Goal: Check status: Check status

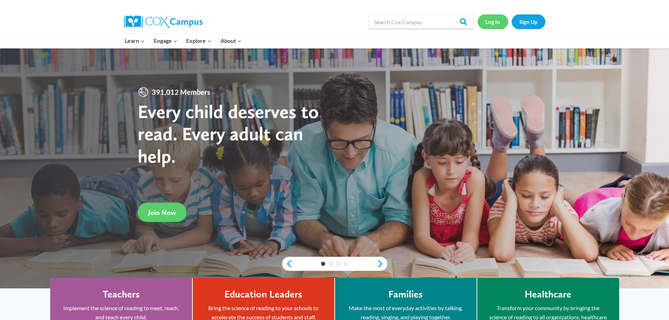
click at [486, 22] on link "Log In" at bounding box center [493, 21] width 31 height 14
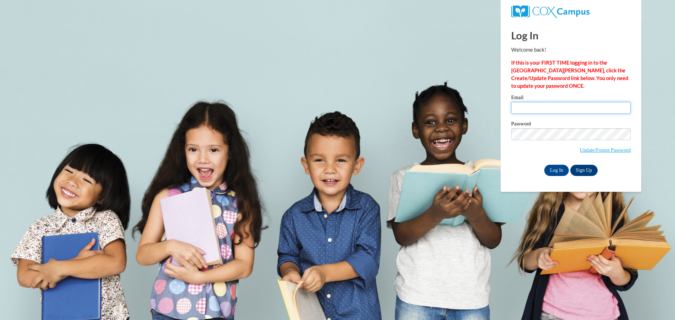
click at [535, 108] on input "Email" at bounding box center [570, 108] width 119 height 12
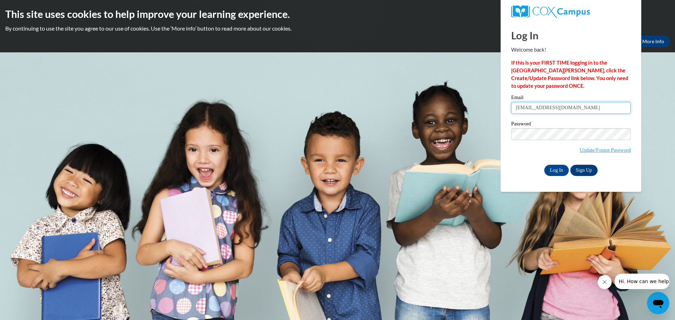
type input "wynnriggins@gmail.com"
click at [561, 169] on input "Log In" at bounding box center [556, 170] width 25 height 11
click at [554, 171] on input "Log In" at bounding box center [556, 170] width 25 height 11
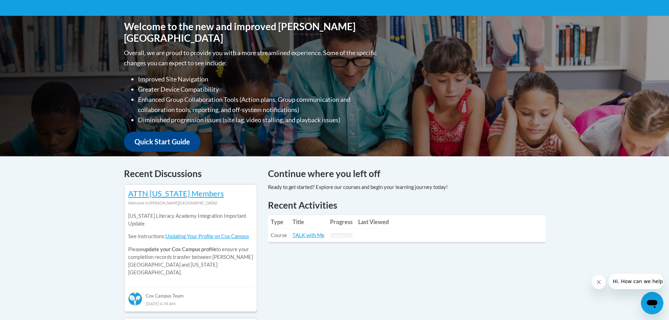
scroll to position [21, 0]
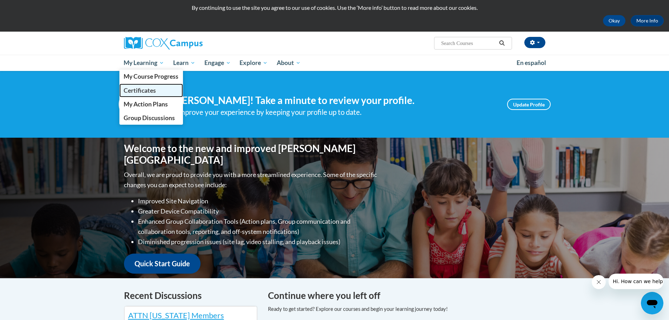
click at [134, 88] on span "Certificates" at bounding box center [140, 90] width 32 height 7
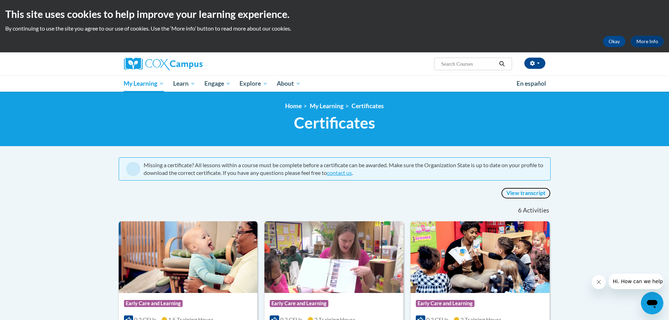
click at [518, 192] on link "View transcript" at bounding box center [526, 193] width 50 height 11
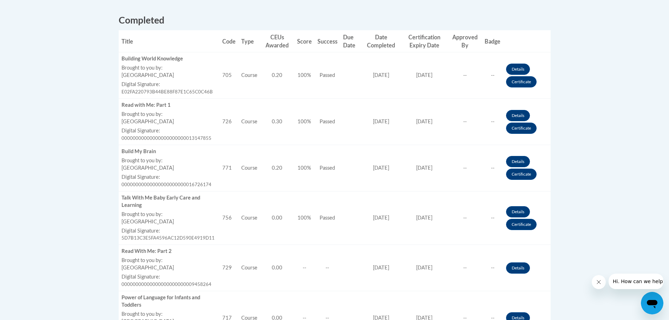
scroll to position [281, 0]
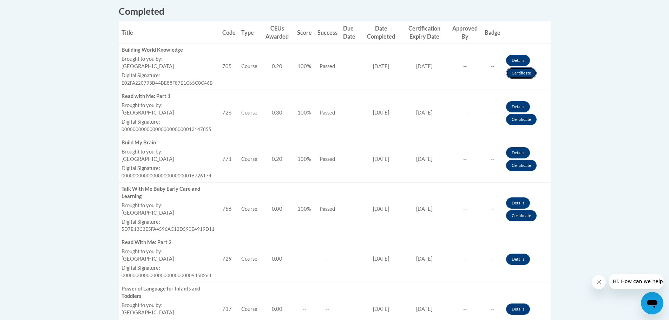
click at [515, 73] on link "Certificate" at bounding box center [521, 72] width 31 height 11
click at [516, 118] on link "Certificate" at bounding box center [521, 119] width 31 height 11
click at [518, 122] on link "Certificate" at bounding box center [521, 119] width 31 height 11
click at [518, 74] on link "Certificate" at bounding box center [521, 72] width 31 height 11
click at [527, 122] on link "Certificate" at bounding box center [521, 119] width 31 height 11
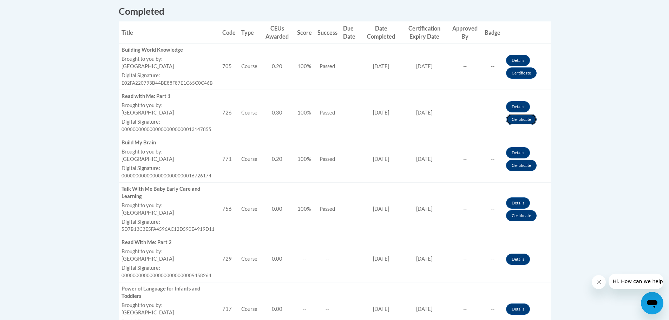
click at [527, 121] on link "Certificate" at bounding box center [521, 119] width 31 height 11
click at [525, 114] on link "Certificate" at bounding box center [521, 119] width 31 height 11
click at [525, 120] on link "Certificate" at bounding box center [521, 119] width 31 height 11
click at [521, 122] on link "Certificate" at bounding box center [521, 119] width 31 height 11
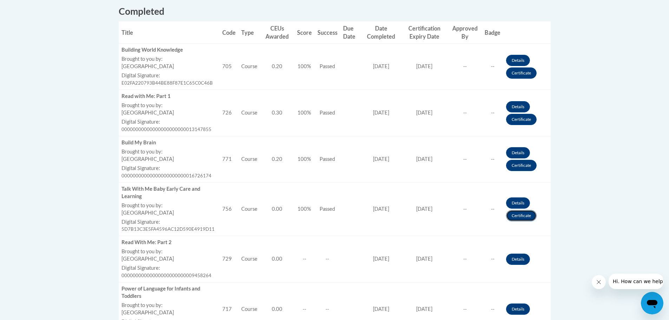
click at [517, 216] on link "Certificate" at bounding box center [521, 215] width 31 height 11
click at [521, 168] on link "Certificate" at bounding box center [521, 165] width 31 height 11
click at [513, 170] on link "Certificate" at bounding box center [521, 165] width 31 height 11
click at [519, 168] on link "Certificate" at bounding box center [521, 165] width 31 height 11
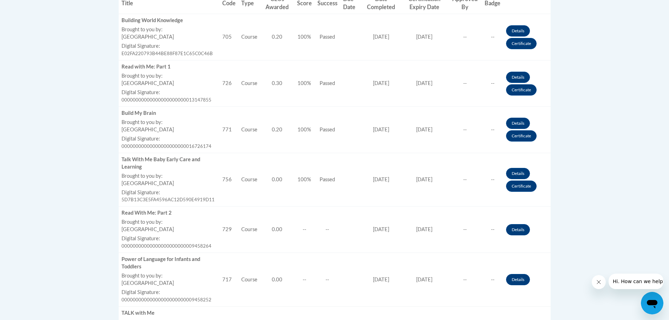
scroll to position [316, 0]
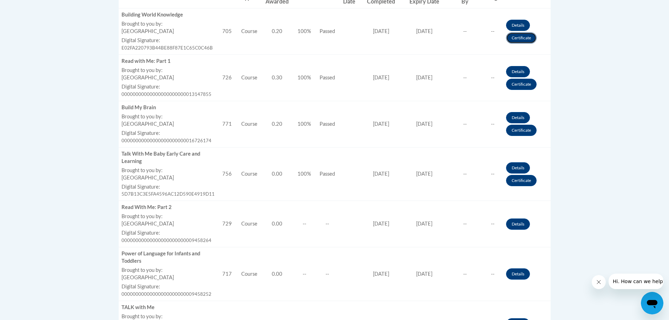
click at [518, 37] on link "Certificate" at bounding box center [521, 37] width 31 height 11
